Goal: Find specific page/section: Find specific page/section

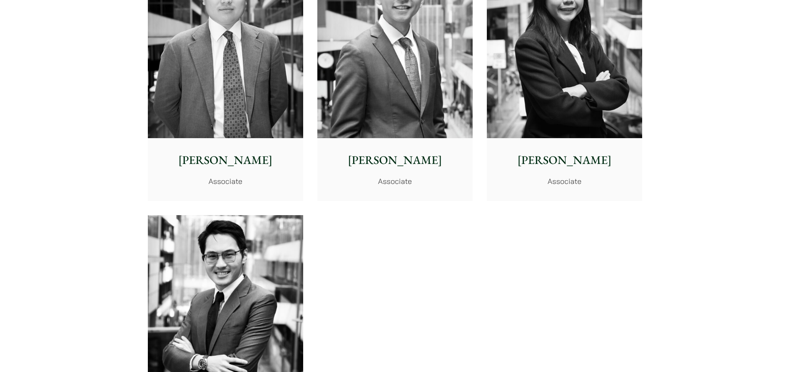
scroll to position [3331, 0]
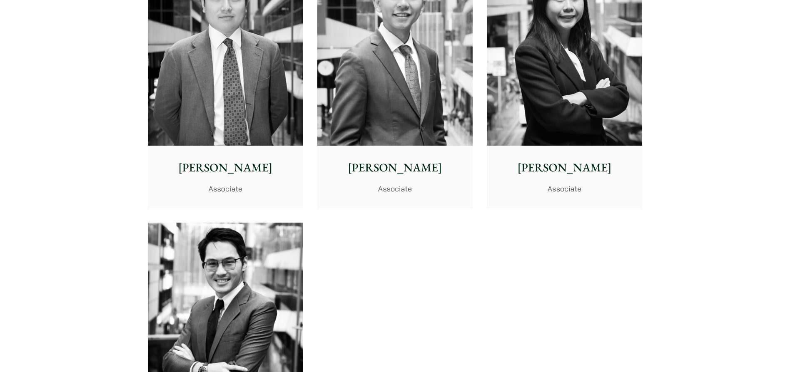
click at [547, 162] on p "Danika Chui" at bounding box center [564, 167] width 142 height 17
